Goal: Information Seeking & Learning: Find specific fact

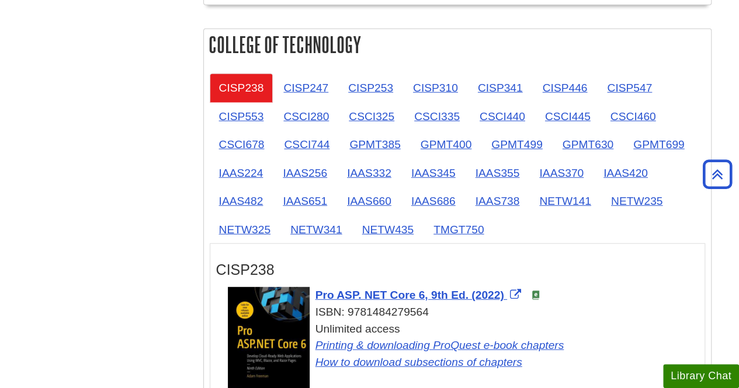
scroll to position [1449, 0]
click at [305, 108] on link "CSCI280" at bounding box center [306, 116] width 64 height 29
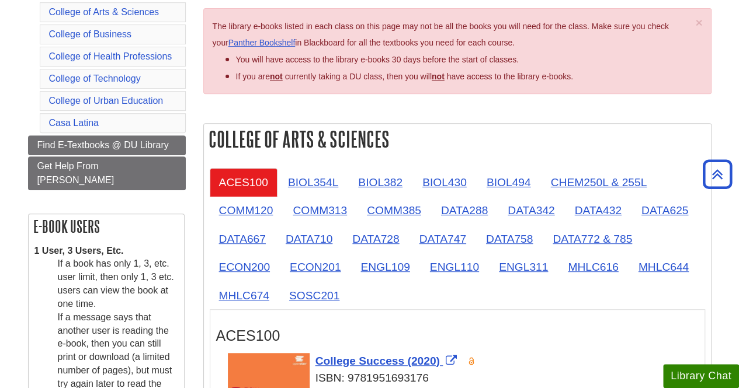
scroll to position [186, 0]
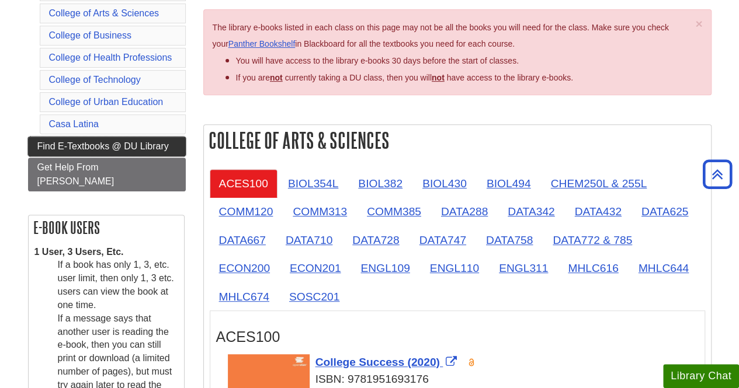
click at [148, 142] on span "Find E-Textbooks @ DU Library" at bounding box center [102, 146] width 131 height 10
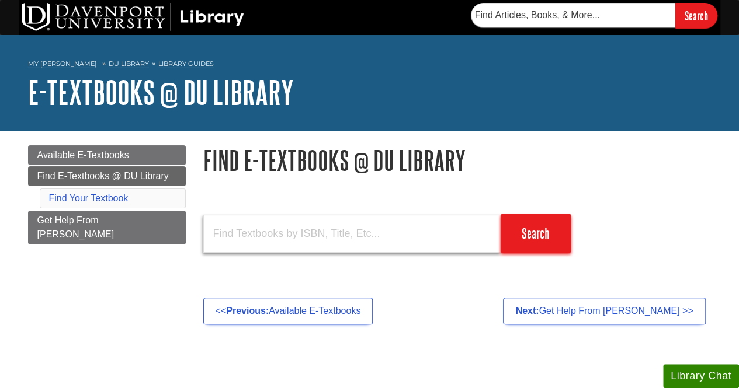
click at [288, 221] on input "text" at bounding box center [351, 234] width 297 height 38
type input "9780138087654"
click at [500, 214] on input "Search" at bounding box center [535, 233] width 70 height 39
